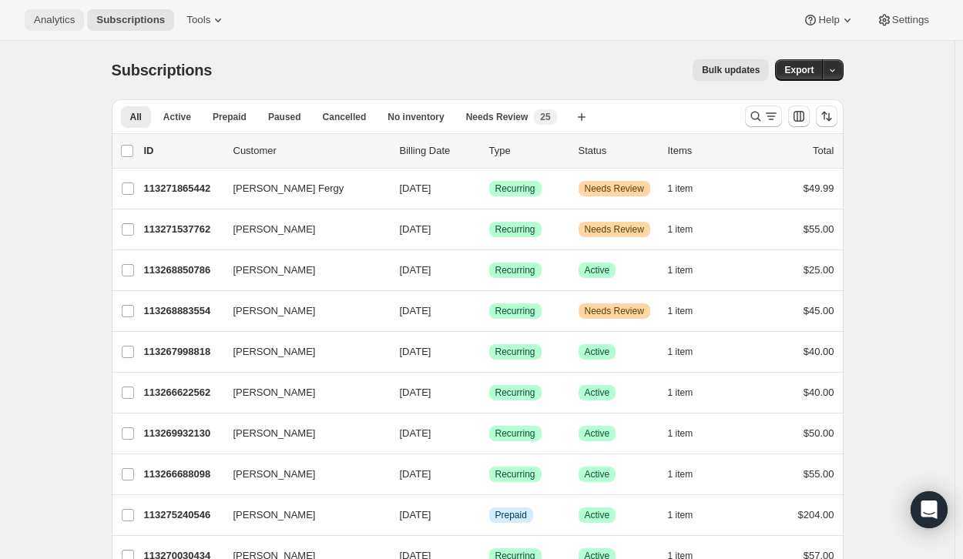
click at [41, 18] on span "Analytics" at bounding box center [54, 20] width 41 height 12
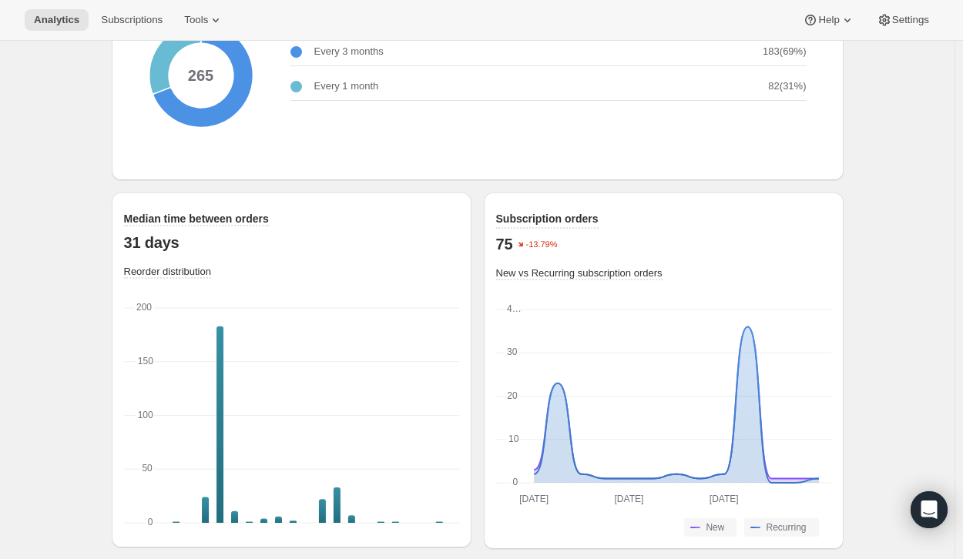
scroll to position [2047, 0]
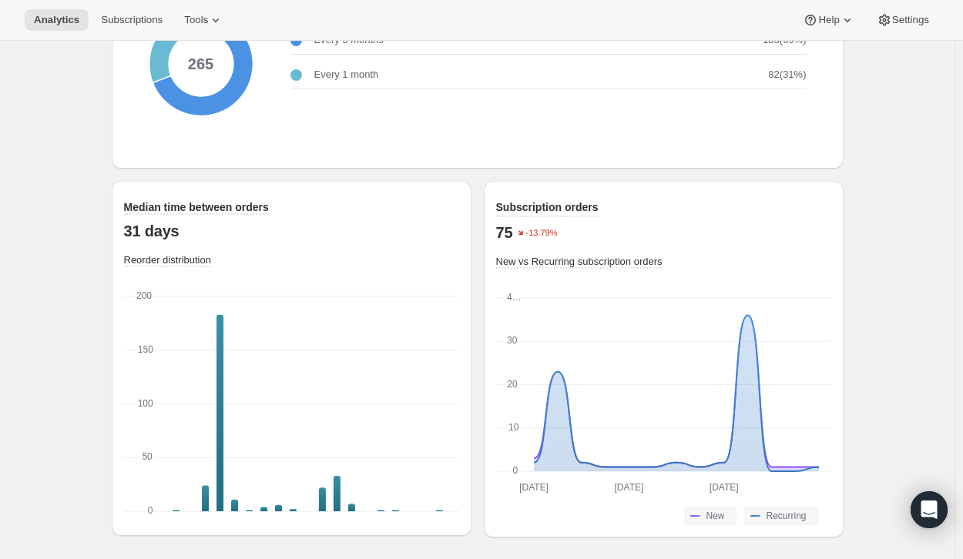
click at [200, 39] on div "Analytics Subscriptions Tools Help Settings" at bounding box center [481, 20] width 963 height 41
click at [208, 25] on icon at bounding box center [215, 19] width 15 height 15
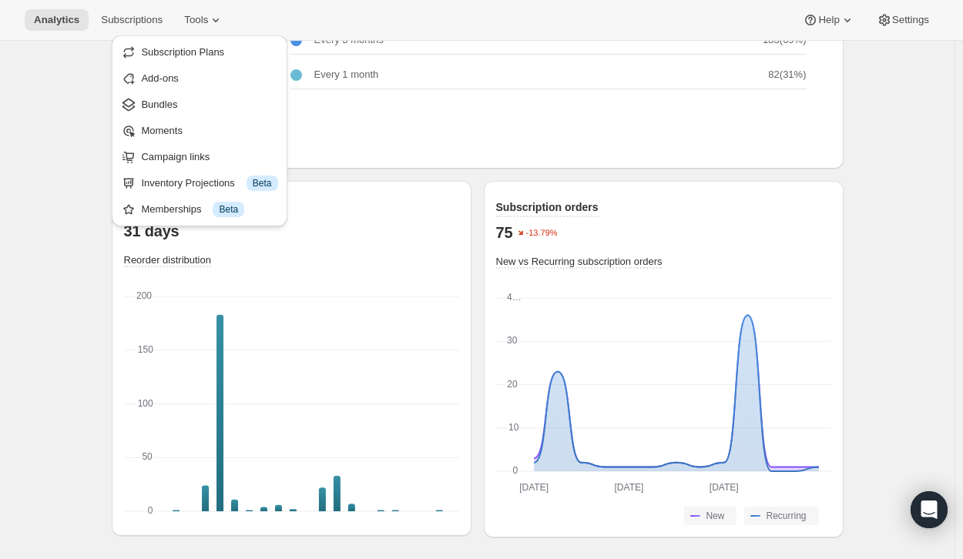
click at [541, 178] on div "Median time between orders 31 days Reorder distribution 0 0 50 50 100 100 150 1…" at bounding box center [478, 353] width 732 height 369
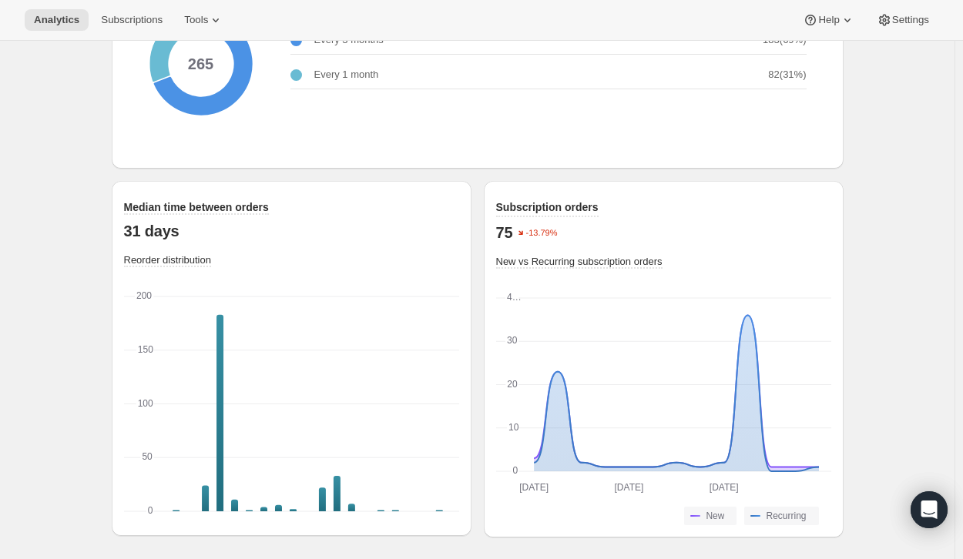
click at [772, 276] on div "Subscription orders 75 -13.79% New vs Recurring subscription orders [DATE] [DAT…" at bounding box center [663, 362] width 335 height 326
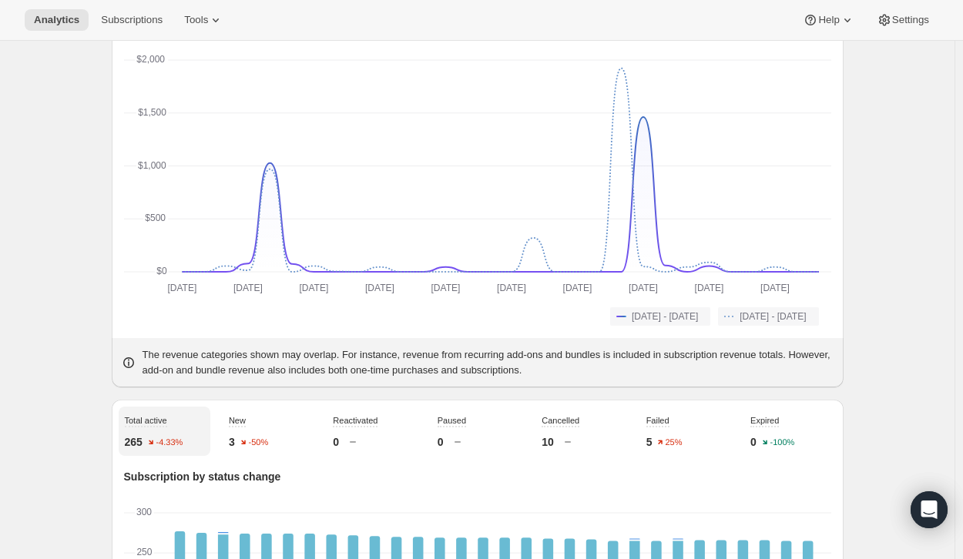
scroll to position [0, 0]
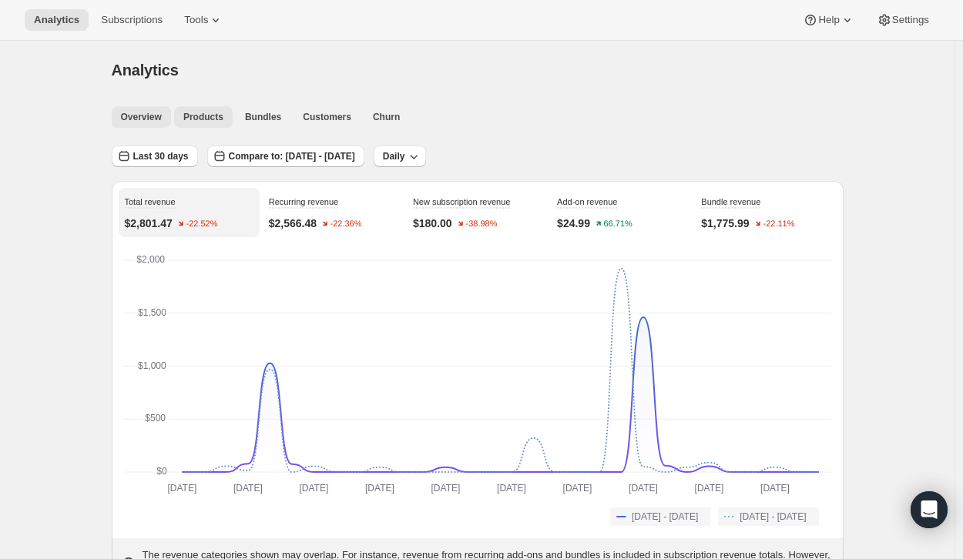
click at [206, 114] on span "Products" at bounding box center [203, 117] width 40 height 12
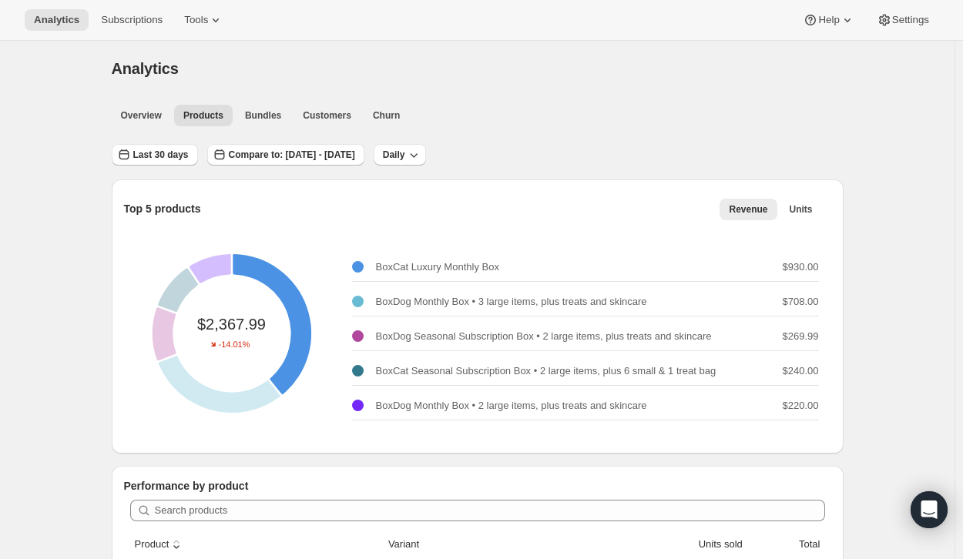
scroll to position [1, 0]
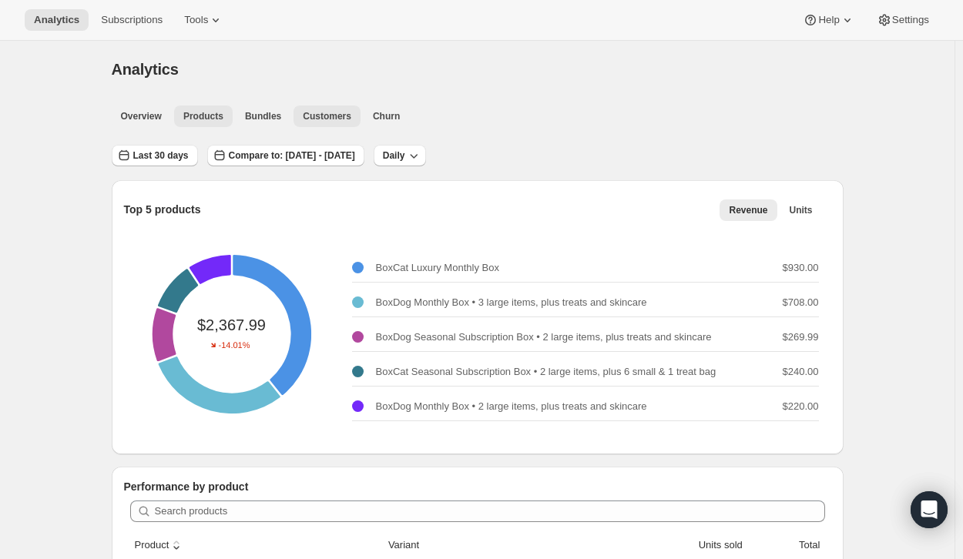
click at [319, 118] on span "Customers" at bounding box center [327, 116] width 49 height 12
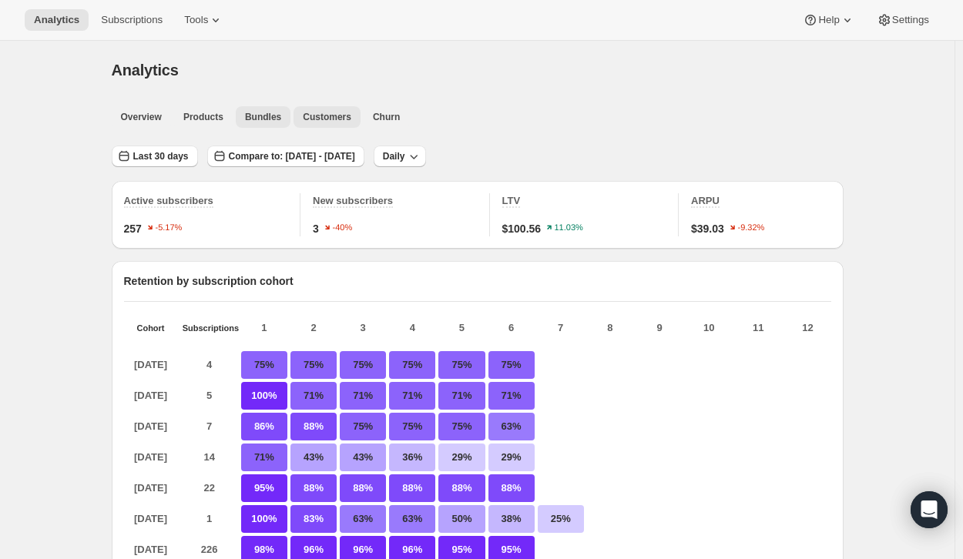
click at [263, 116] on span "Bundles" at bounding box center [263, 117] width 36 height 12
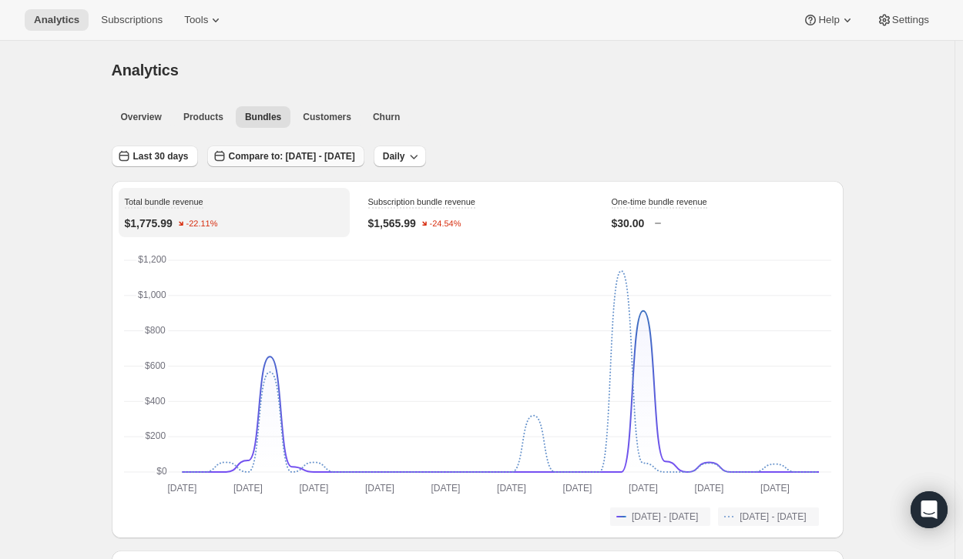
click at [235, 156] on span "Compare to: [DATE] - [DATE]" at bounding box center [292, 156] width 126 height 12
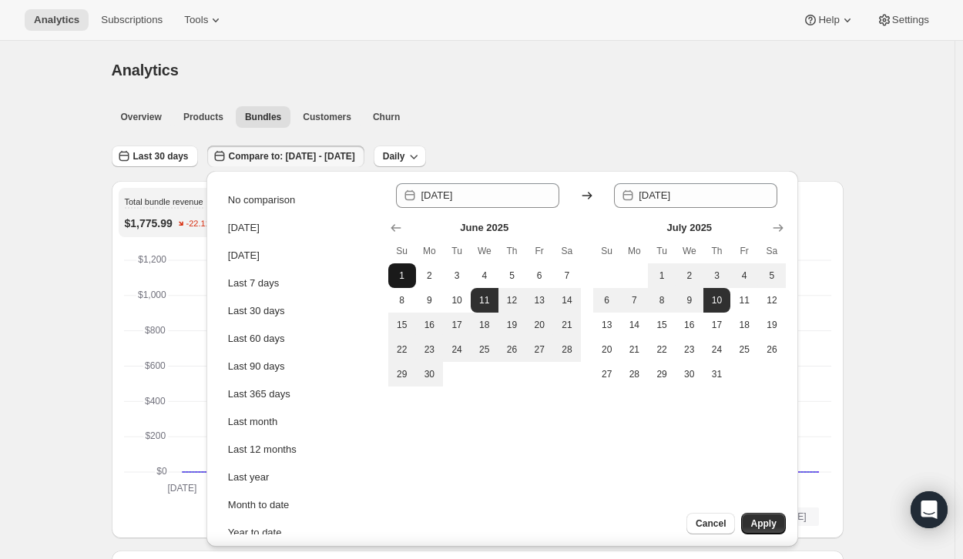
click at [399, 272] on span "1" at bounding box center [401, 276] width 15 height 12
type input "[DATE]"
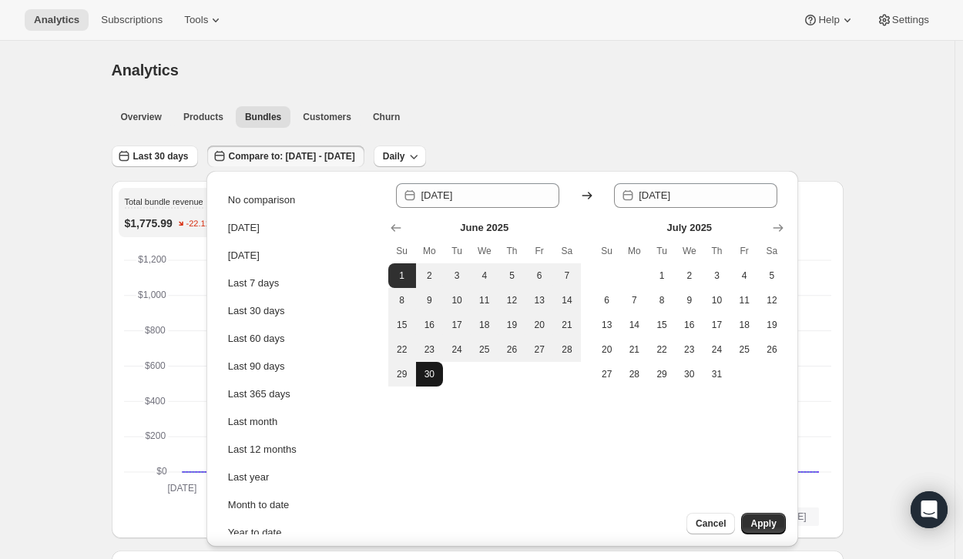
click at [436, 379] on span "30" at bounding box center [429, 374] width 15 height 12
type input "[DATE]"
click at [761, 526] on span "Apply" at bounding box center [762, 523] width 25 height 12
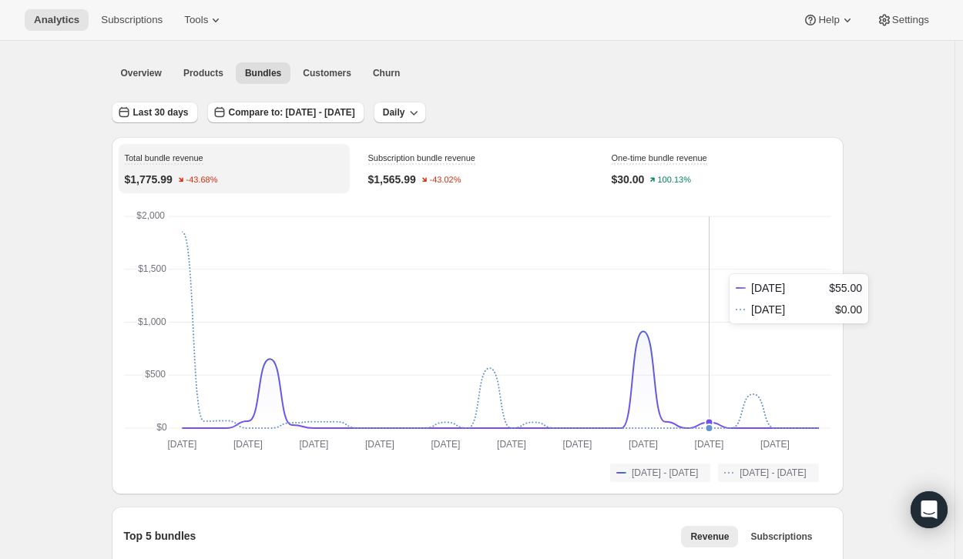
scroll to position [45, 0]
click at [213, 67] on span "Products" at bounding box center [203, 72] width 40 height 12
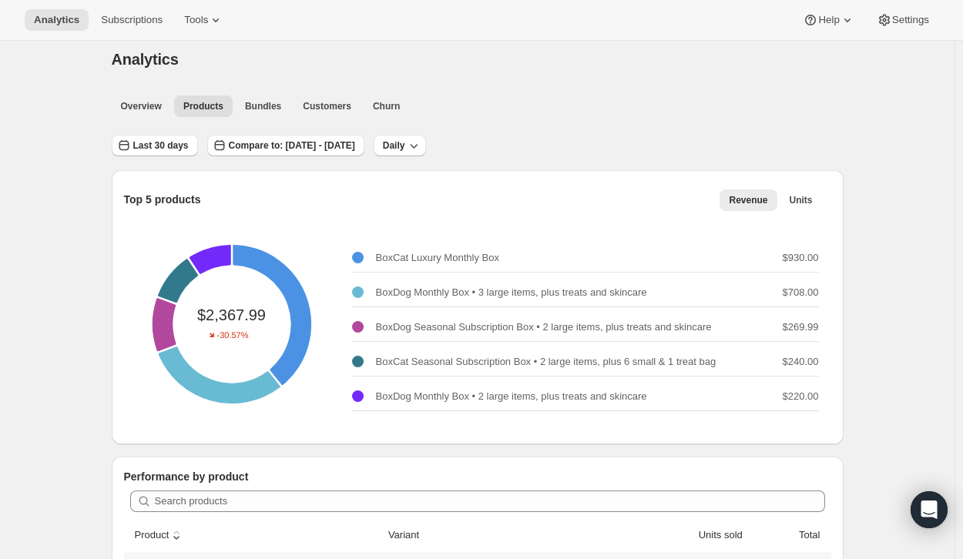
scroll to position [12, 0]
click at [326, 143] on span "Compare to: [DATE] - [DATE]" at bounding box center [292, 145] width 126 height 12
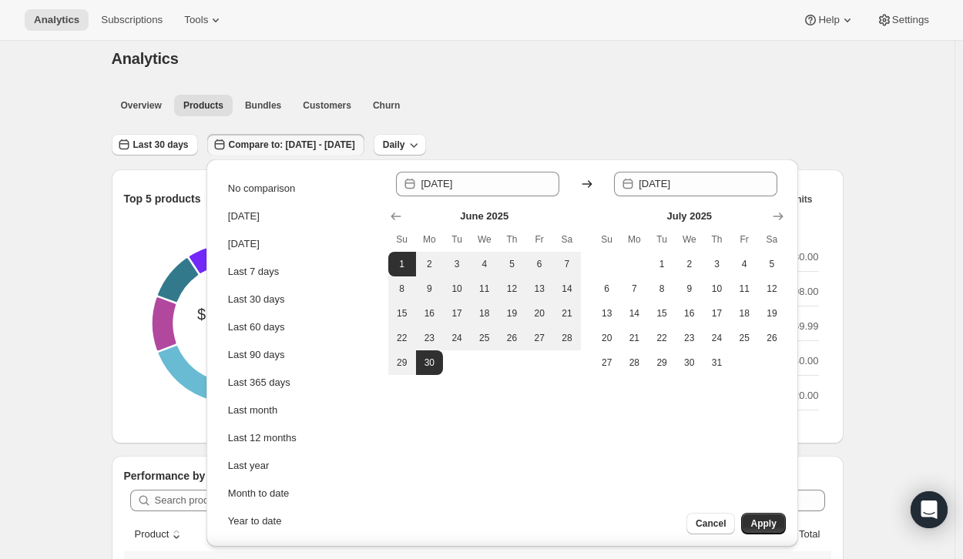
click at [508, 106] on ul "Overview Products Bundles Customers Churn More views" at bounding box center [473, 105] width 728 height 22
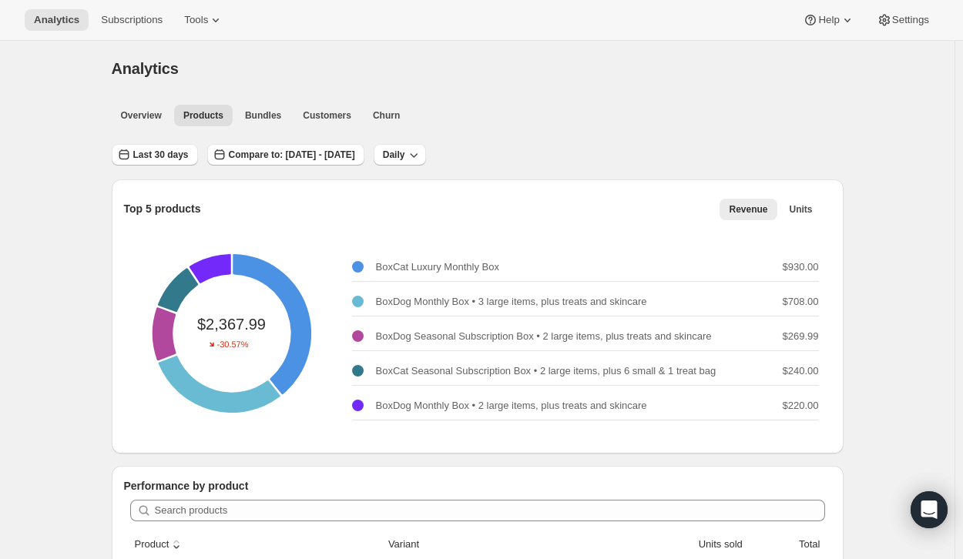
scroll to position [2, 0]
click at [155, 162] on button "Last 30 days" at bounding box center [155, 154] width 86 height 22
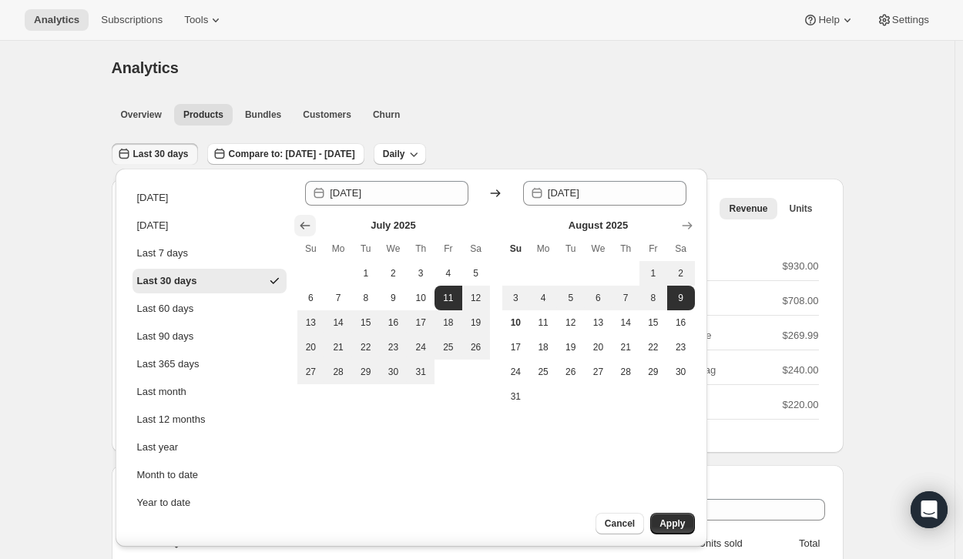
click at [306, 227] on icon "Show previous month, June 2025" at bounding box center [304, 225] width 15 height 15
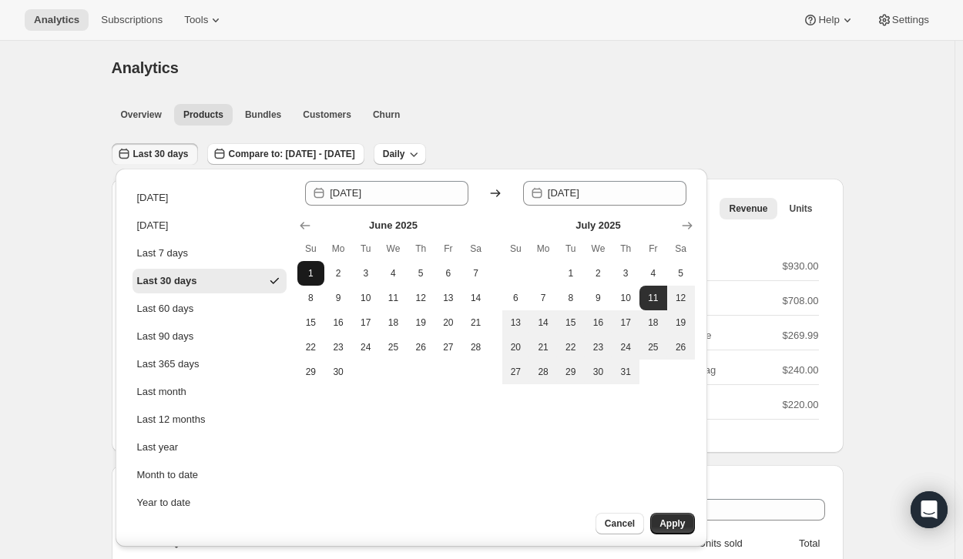
click at [309, 274] on span "1" at bounding box center [310, 273] width 15 height 12
type input "[DATE]"
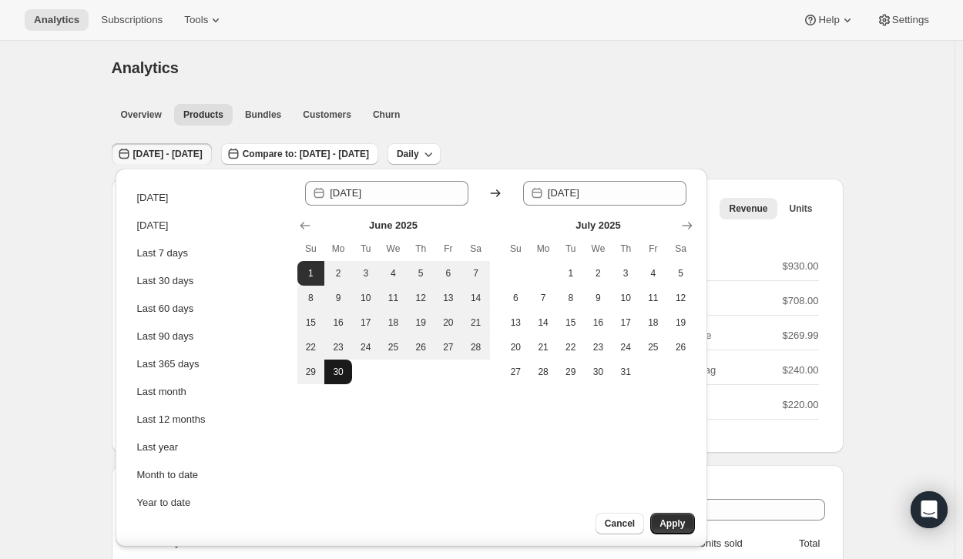
click at [339, 372] on span "30" at bounding box center [337, 372] width 15 height 12
type input "[DATE]"
click at [670, 523] on span "Apply" at bounding box center [671, 523] width 25 height 12
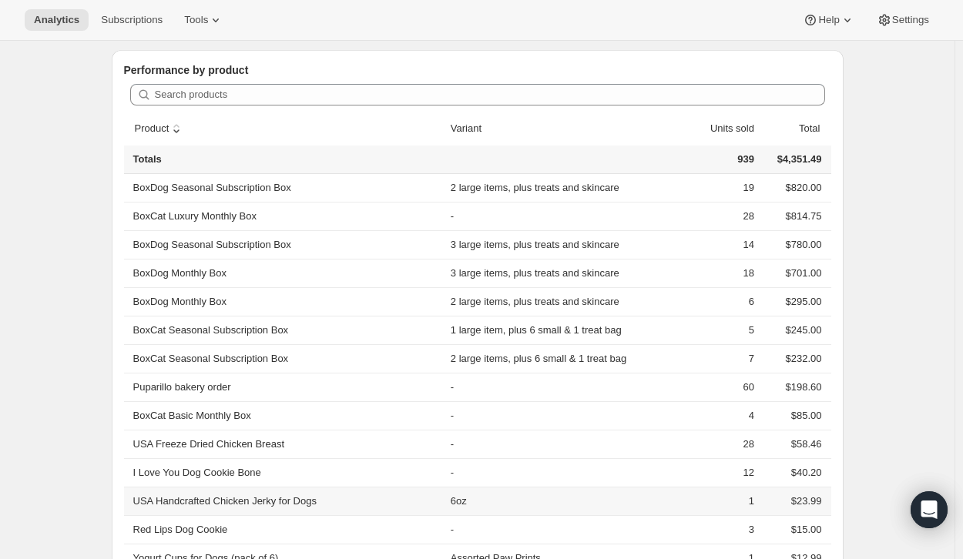
scroll to position [418, 0]
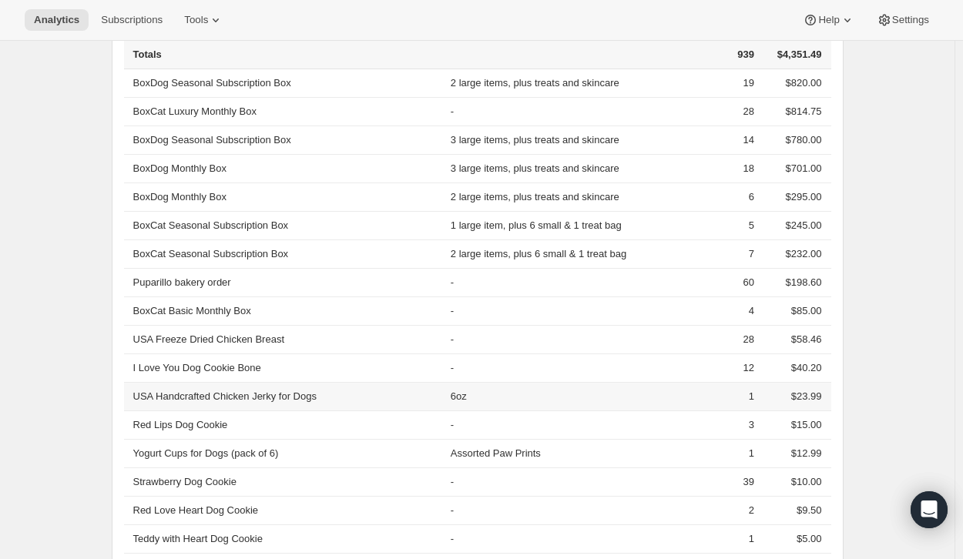
click at [618, 407] on td "6oz" at bounding box center [560, 396] width 228 height 28
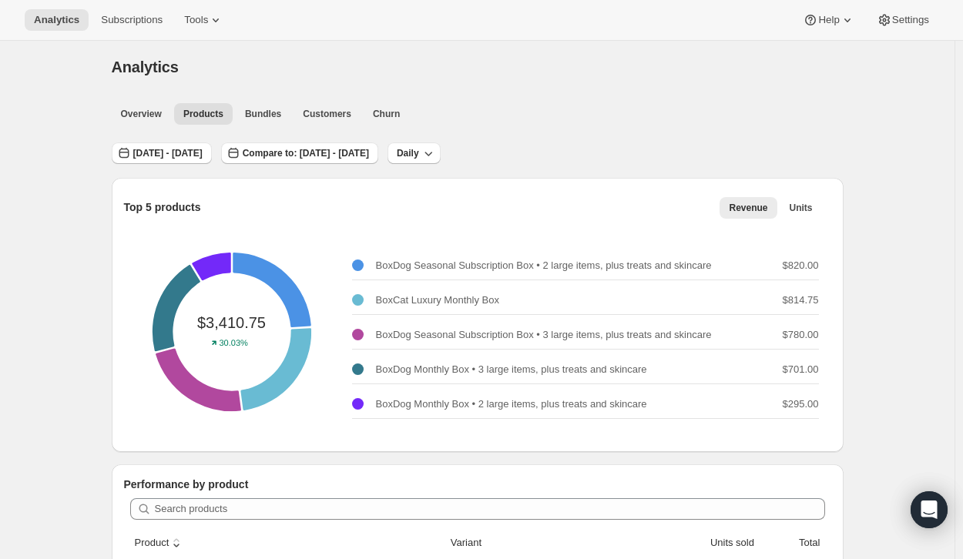
scroll to position [46, 0]
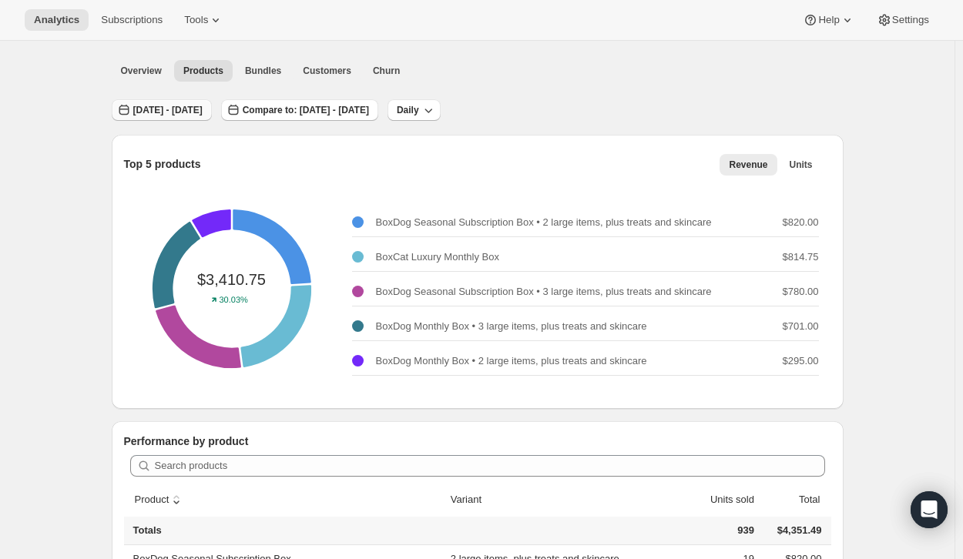
click at [203, 109] on span "[DATE] - [DATE]" at bounding box center [167, 110] width 69 height 12
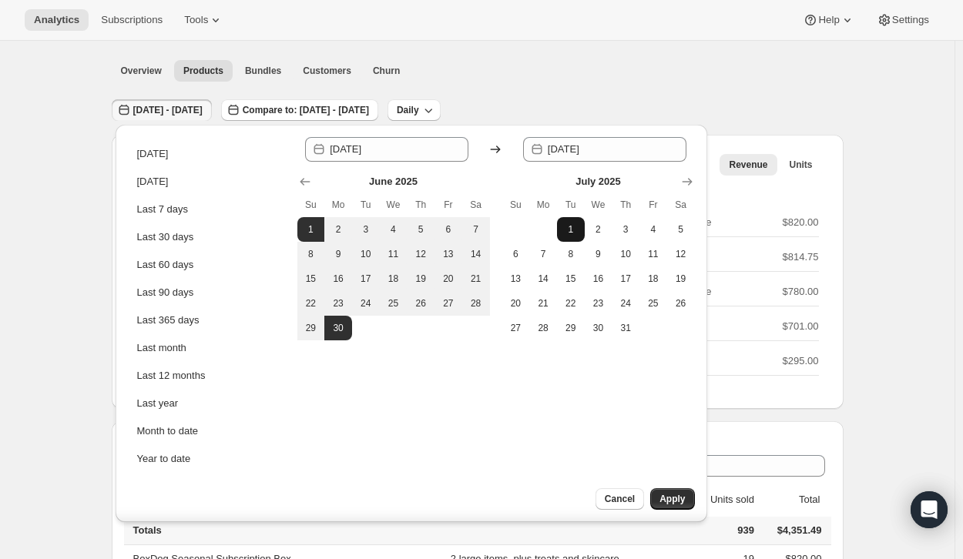
click at [564, 223] on button "1" at bounding box center [571, 229] width 28 height 25
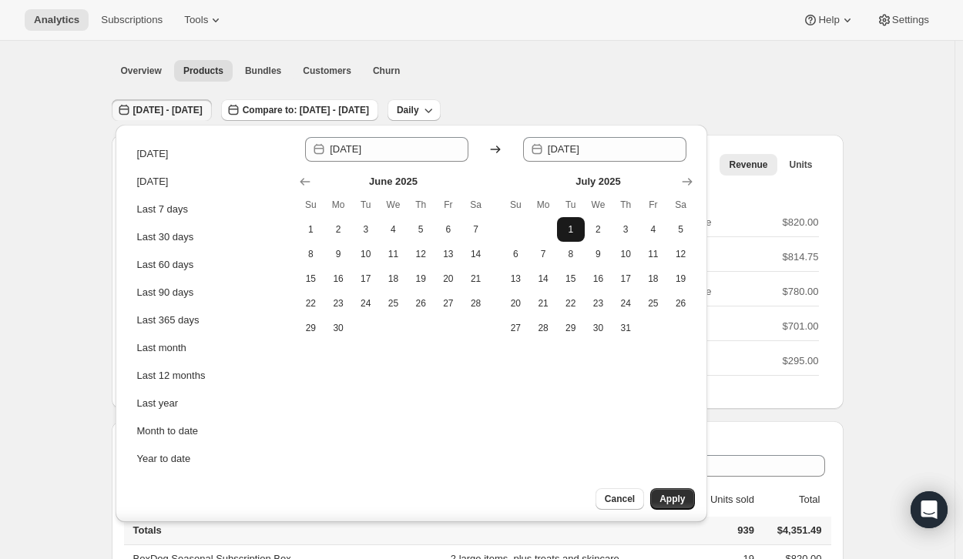
type input "[DATE]"
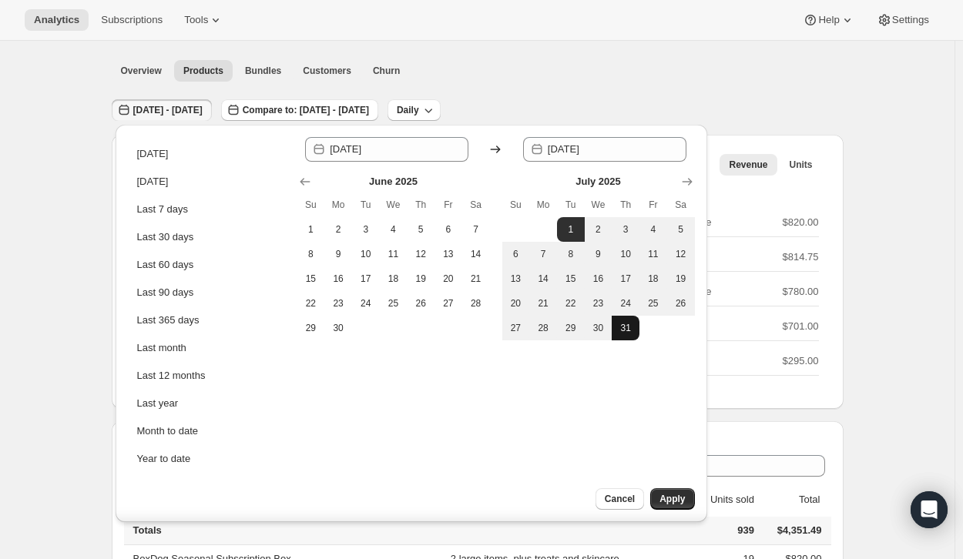
click at [620, 333] on span "31" at bounding box center [625, 328] width 15 height 12
type input "[DATE]"
click at [664, 497] on span "Apply" at bounding box center [671, 499] width 25 height 12
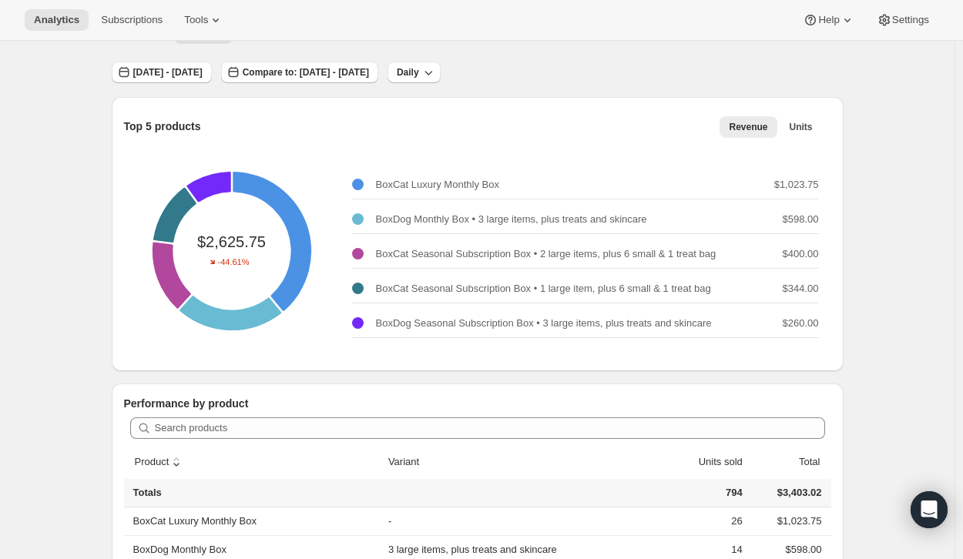
scroll to position [78, 0]
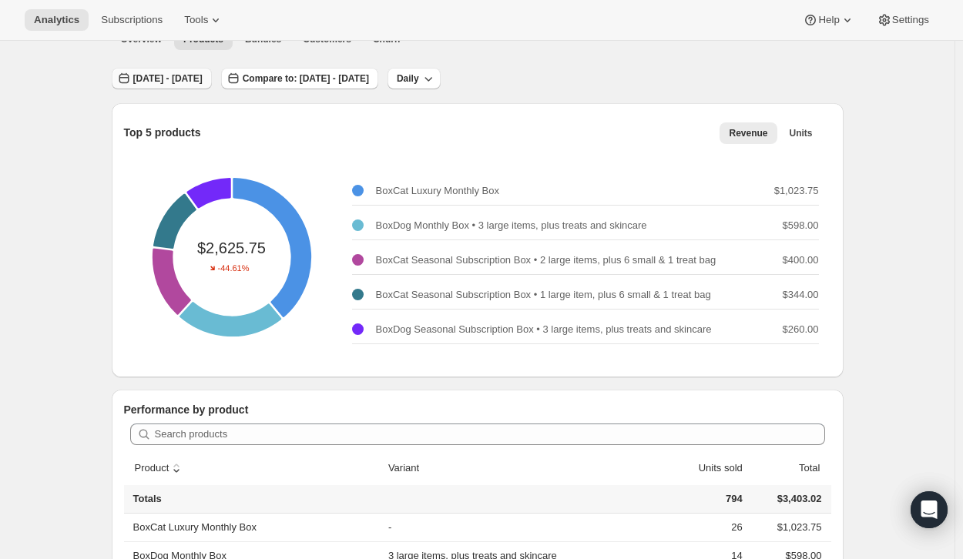
click at [203, 75] on span "[DATE] - [DATE]" at bounding box center [167, 78] width 69 height 12
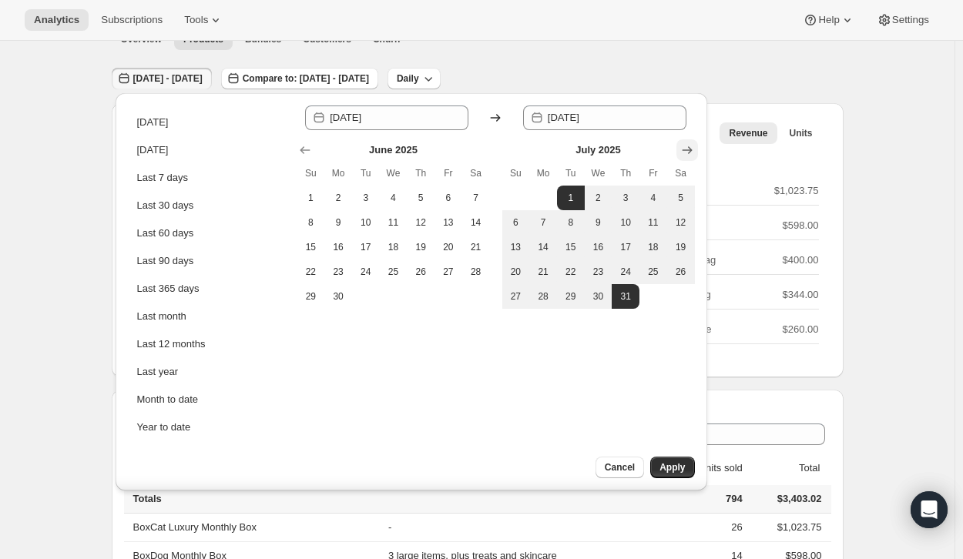
click at [688, 149] on icon "Show next month, August 2025" at bounding box center [686, 149] width 15 height 15
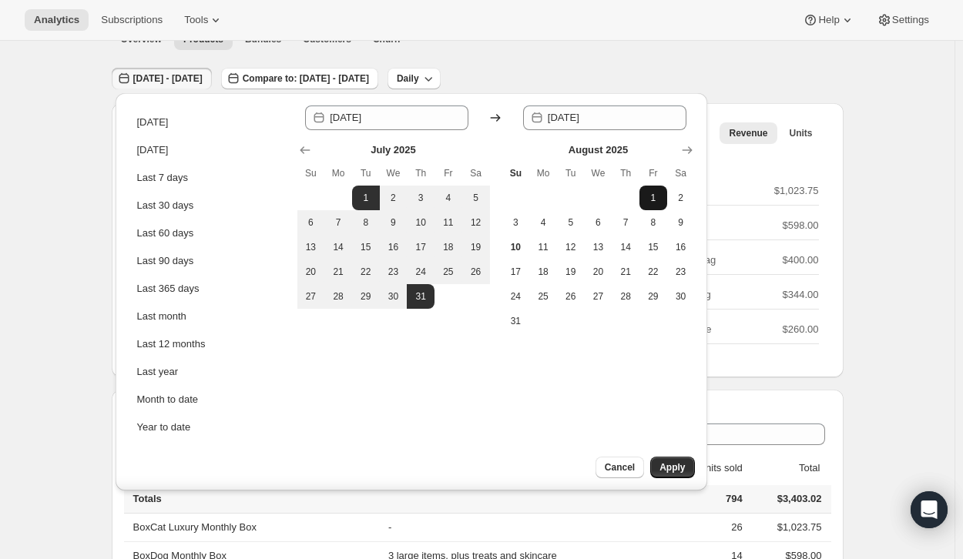
click at [648, 197] on span "1" at bounding box center [652, 198] width 15 height 12
type input "[DATE]"
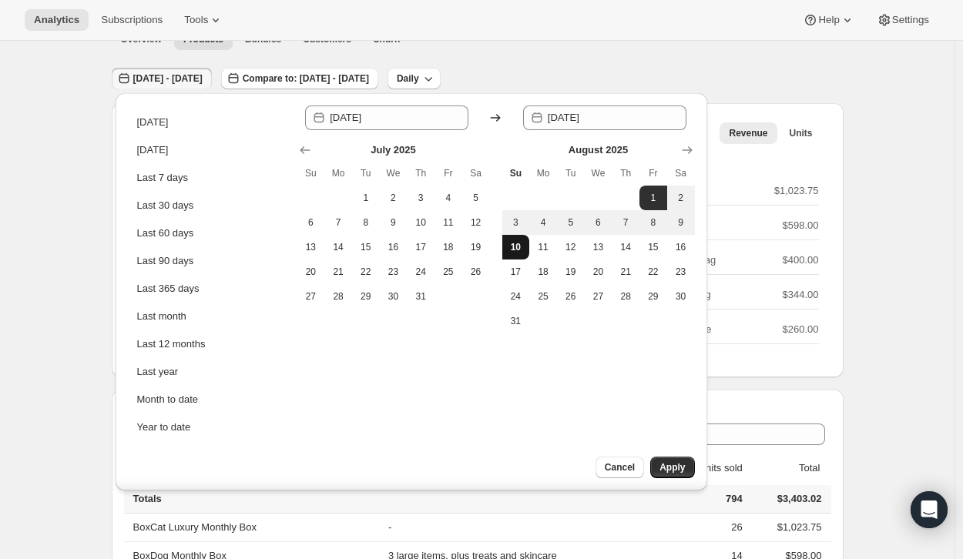
click at [511, 253] on span "10" at bounding box center [515, 247] width 15 height 12
type input "[DATE]"
click at [673, 474] on button "Apply" at bounding box center [672, 468] width 44 height 22
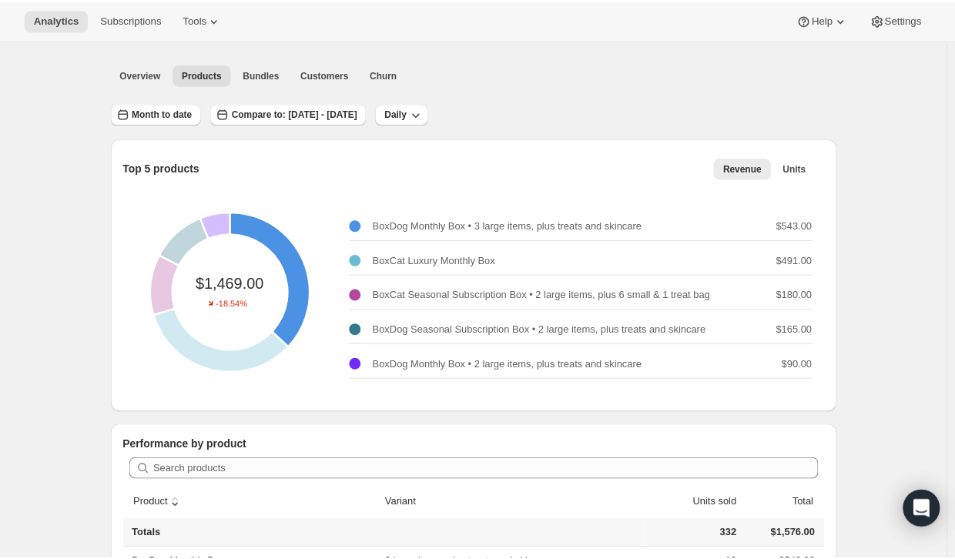
scroll to position [42, 0]
